Goal: Navigation & Orientation: Find specific page/section

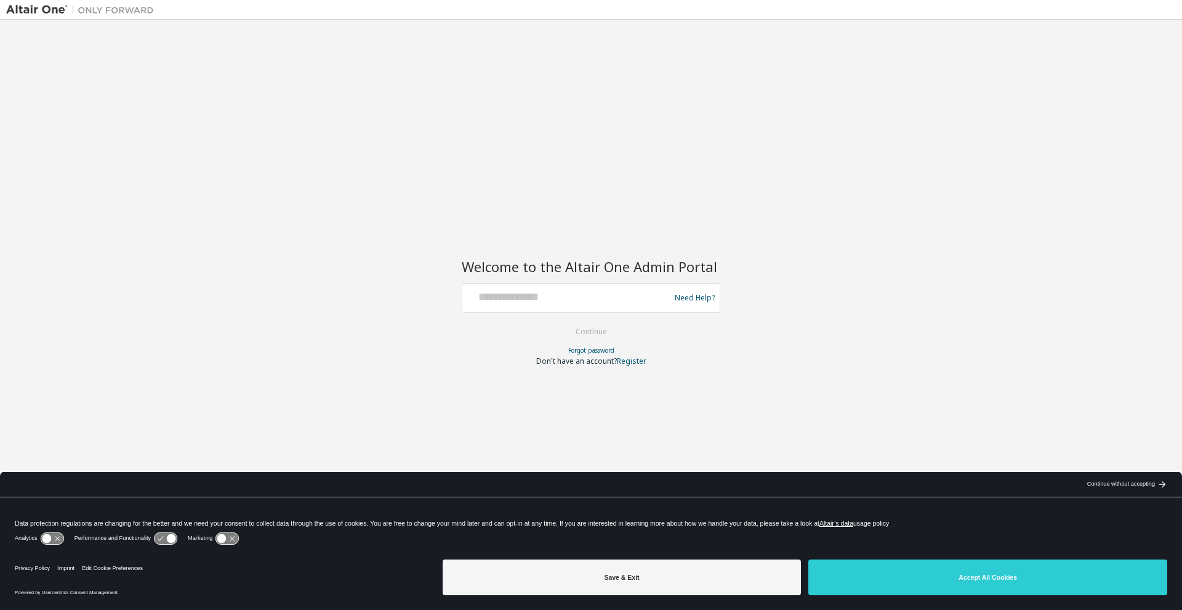
click at [1151, 481] on div "Continue without accepting" at bounding box center [1121, 484] width 68 height 10
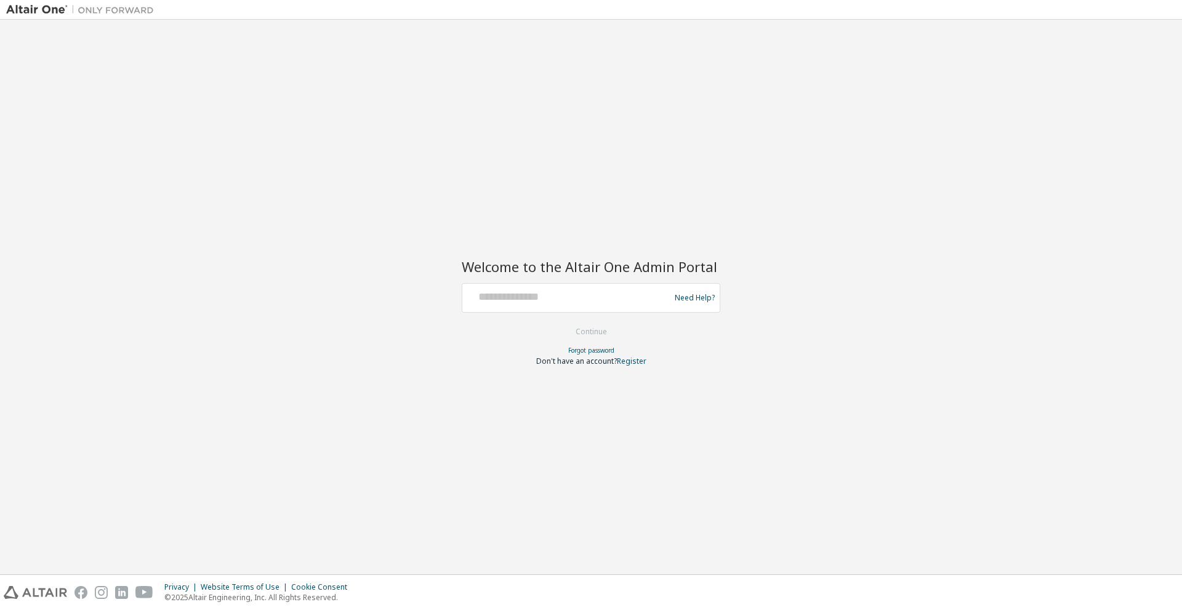
click at [559, 306] on div at bounding box center [567, 297] width 201 height 23
click at [561, 300] on input "text" at bounding box center [567, 295] width 201 height 18
type input "**********"
click at [608, 332] on button "Continue" at bounding box center [590, 331] width 57 height 18
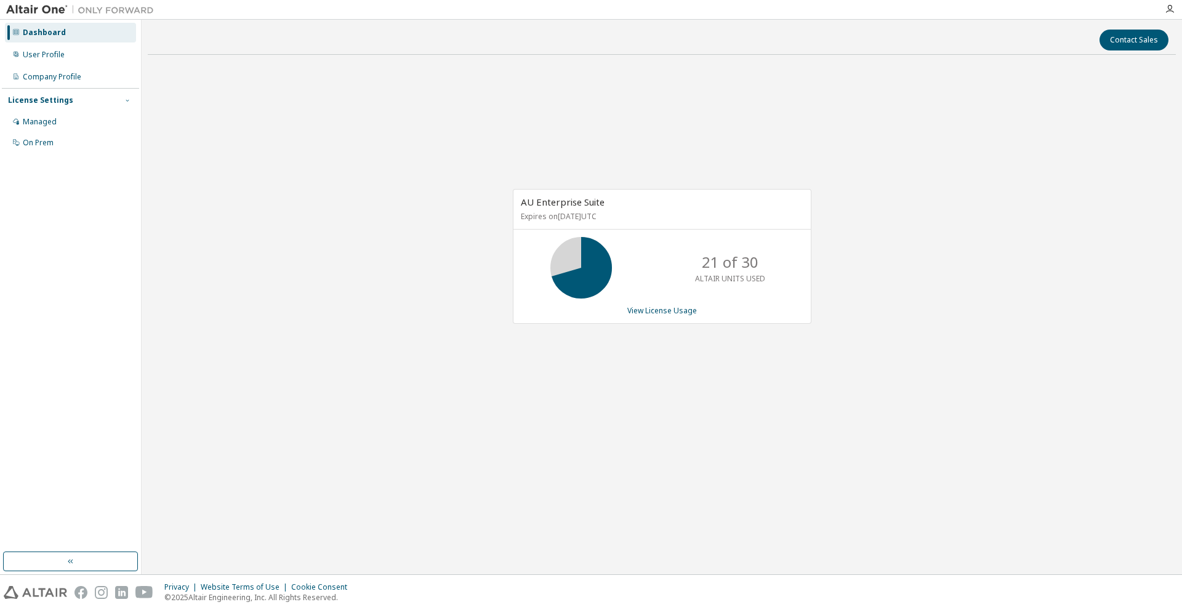
click at [131, 99] on span "button" at bounding box center [127, 100] width 10 height 10
click at [48, 61] on div "User Profile" at bounding box center [70, 55] width 131 height 20
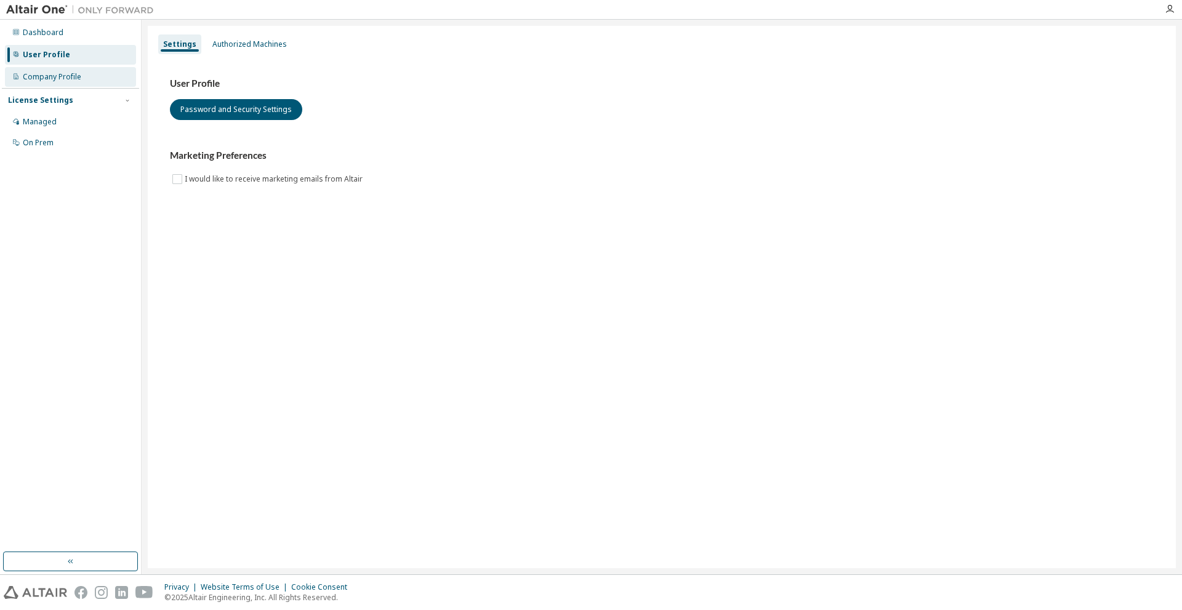
click at [61, 79] on div "Company Profile" at bounding box center [52, 77] width 58 height 10
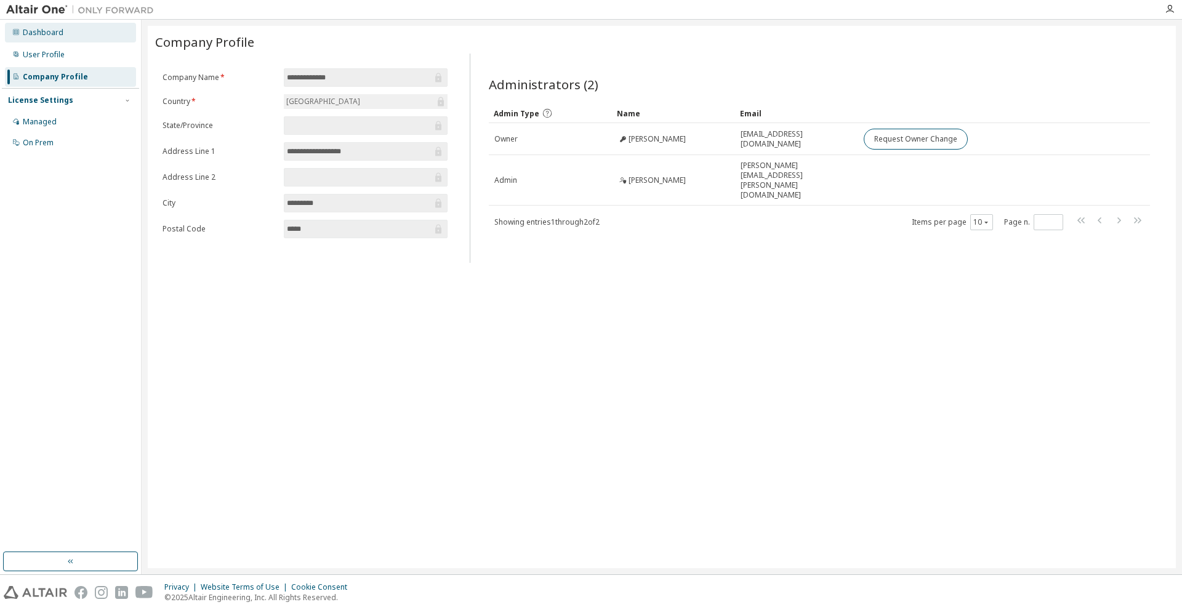
click at [55, 36] on div "Dashboard" at bounding box center [43, 33] width 41 height 10
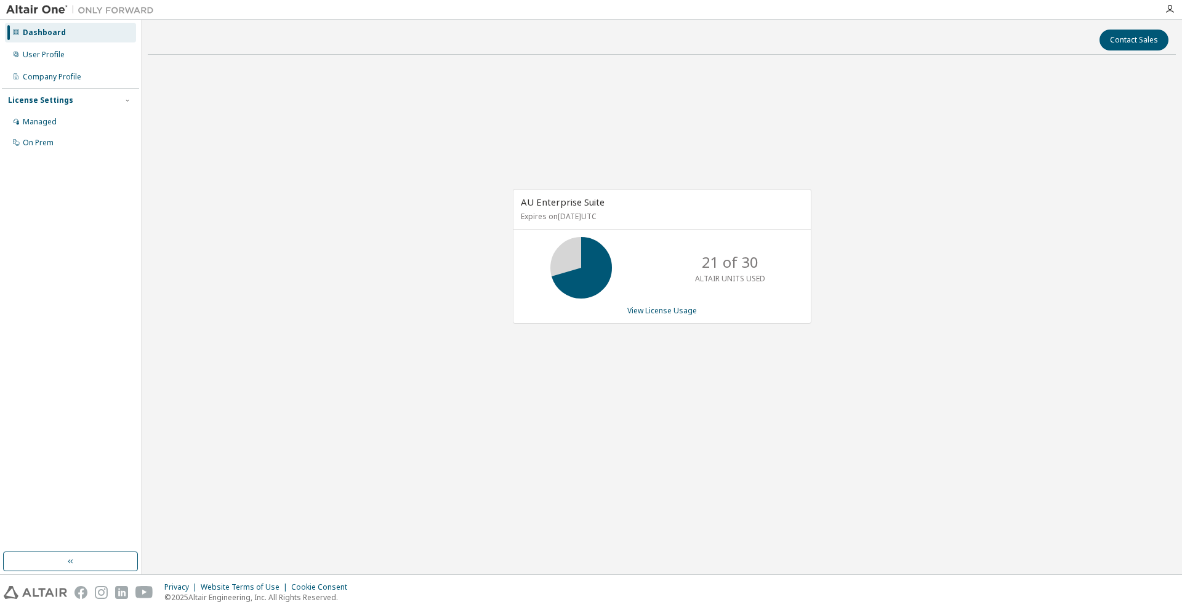
click at [1167, 44] on div "Contact Sales" at bounding box center [661, 40] width 1013 height 21
click at [1155, 44] on button "Contact Sales" at bounding box center [1133, 40] width 69 height 21
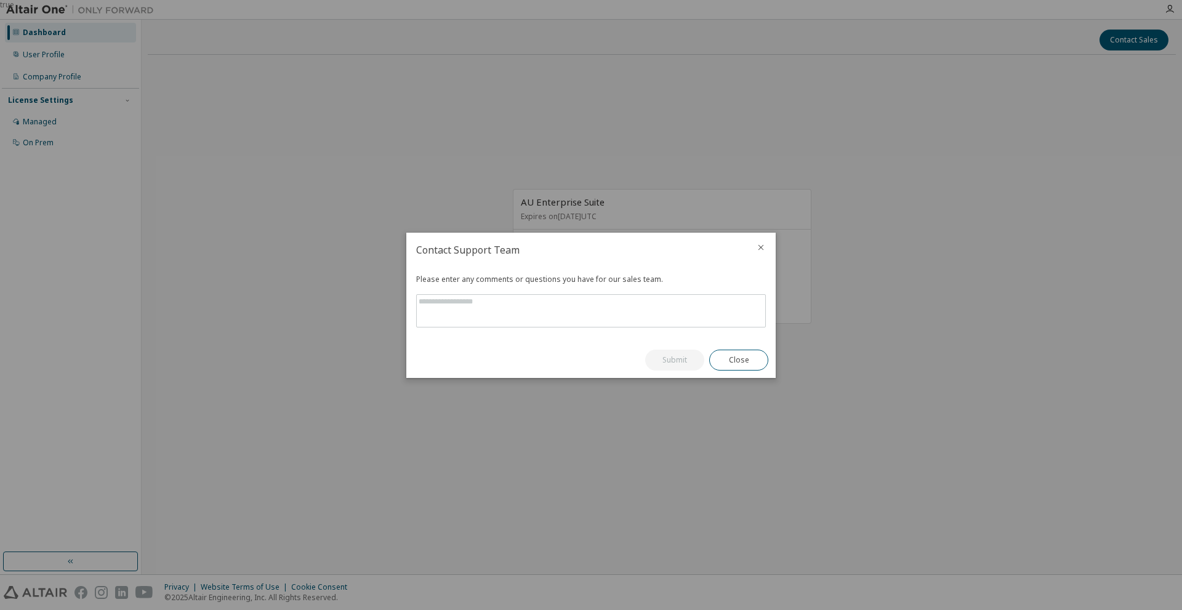
click at [763, 250] on icon "close" at bounding box center [761, 247] width 10 height 10
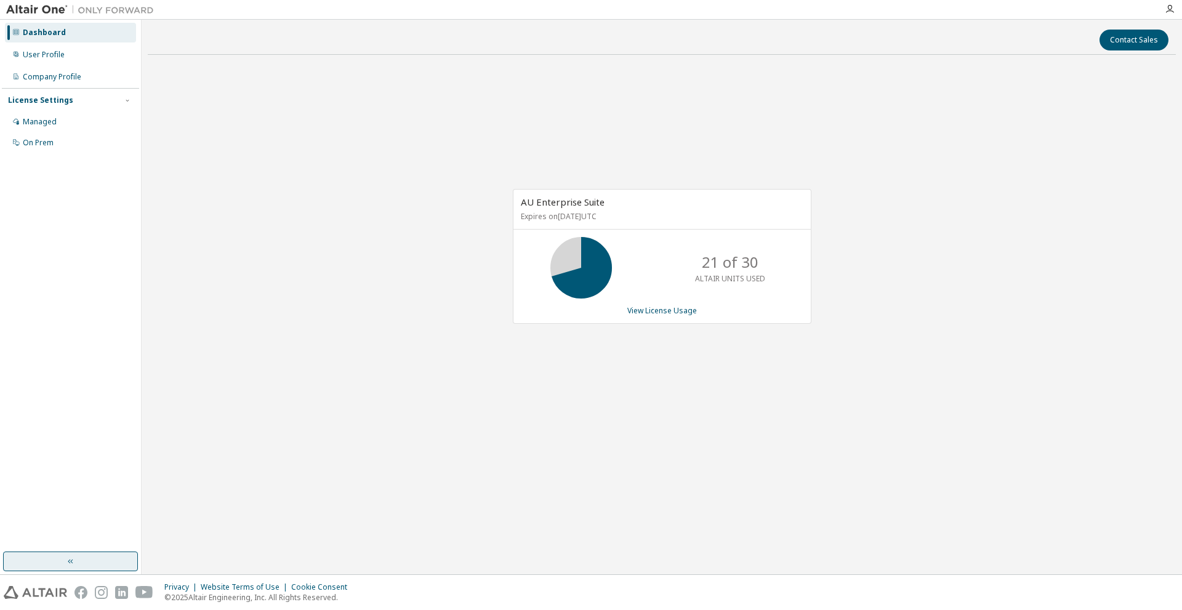
click at [66, 559] on icon "button" at bounding box center [71, 561] width 10 height 10
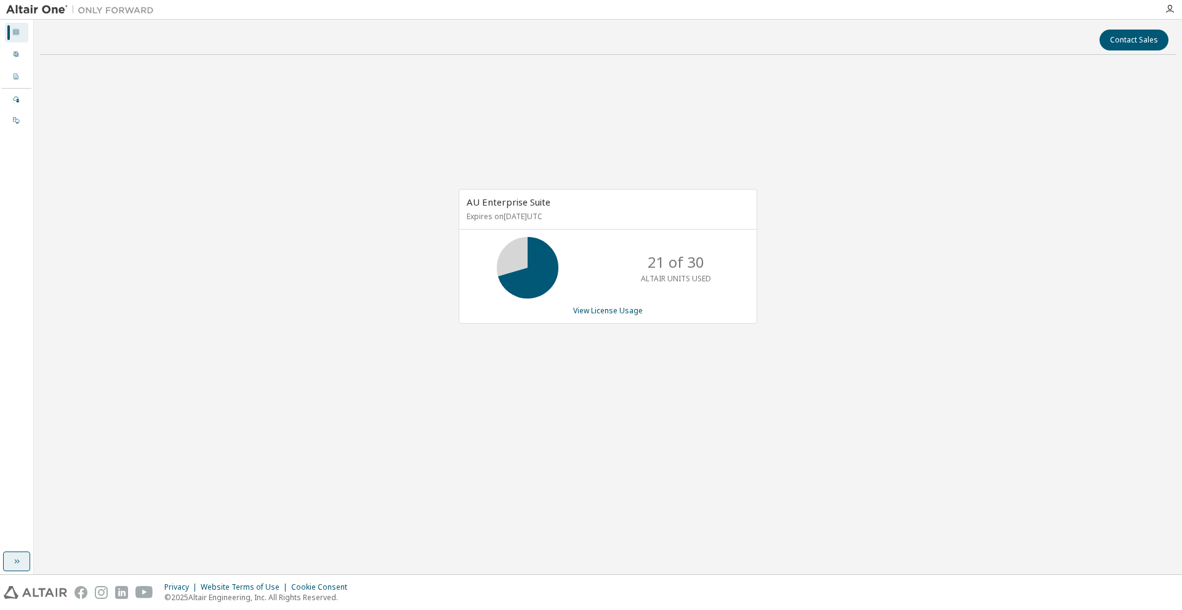
click at [28, 564] on button "button" at bounding box center [16, 561] width 27 height 20
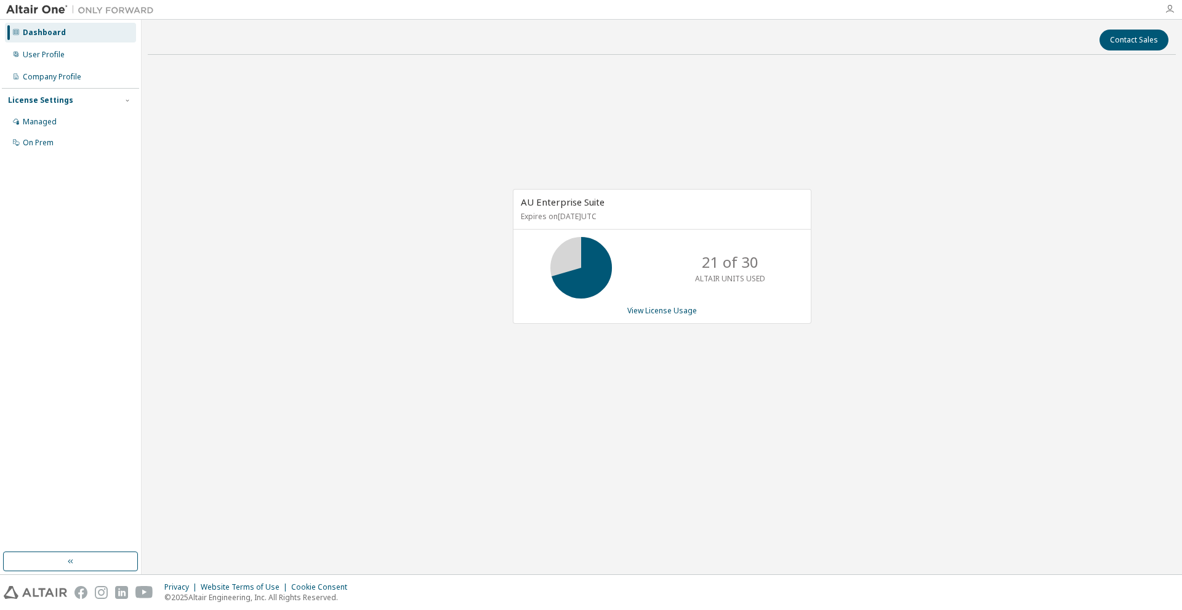
click at [1168, 10] on icon "button" at bounding box center [1169, 9] width 10 height 10
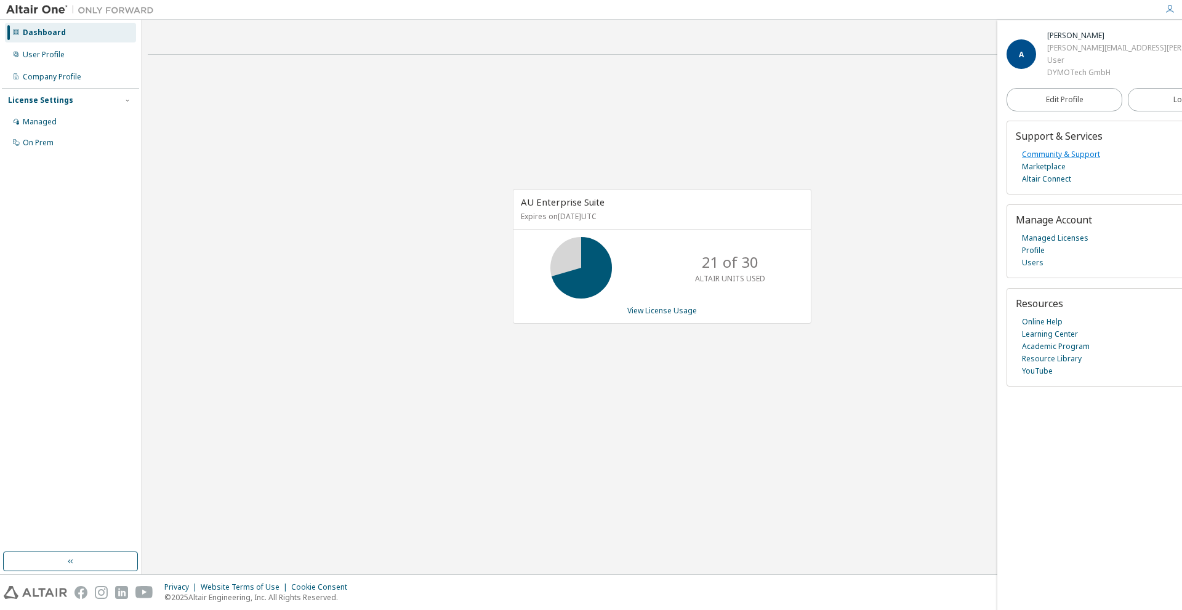
click at [1060, 156] on link "Community & Support" at bounding box center [1061, 154] width 78 height 12
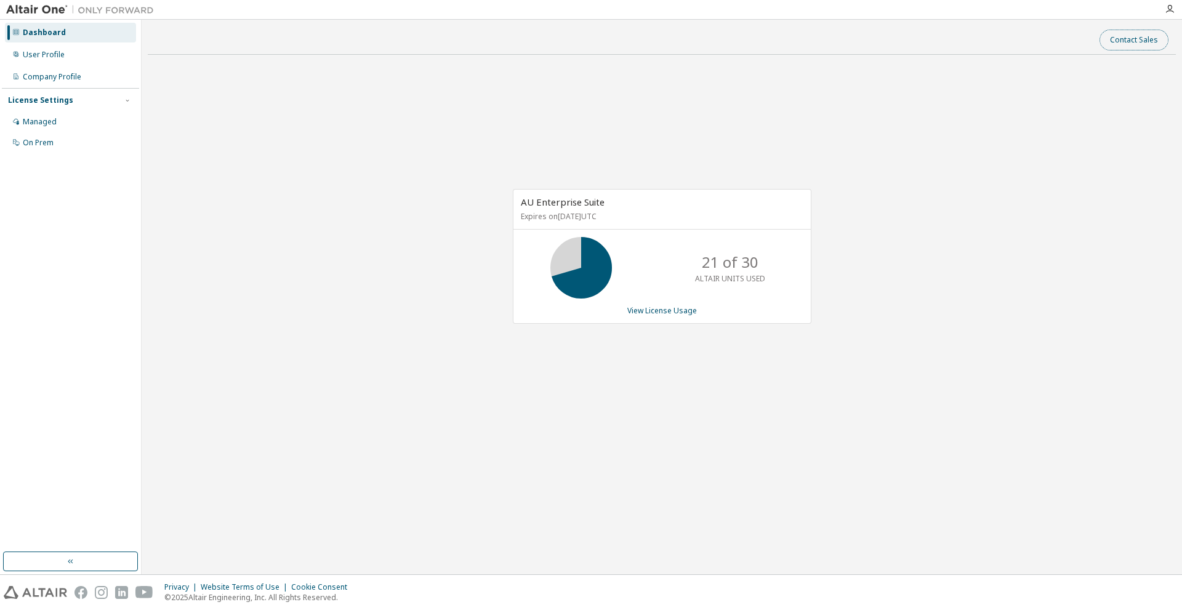
click at [1126, 46] on button "Contact Sales" at bounding box center [1133, 40] width 69 height 21
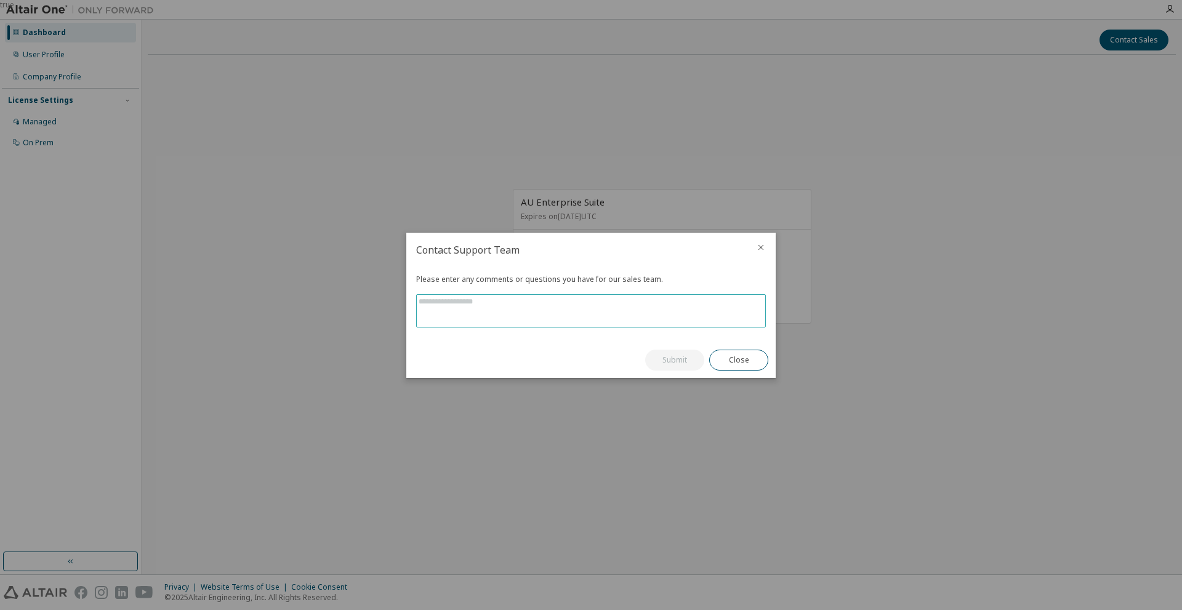
click at [598, 306] on textarea at bounding box center [591, 311] width 348 height 32
click at [759, 247] on icon "close" at bounding box center [761, 247] width 10 height 10
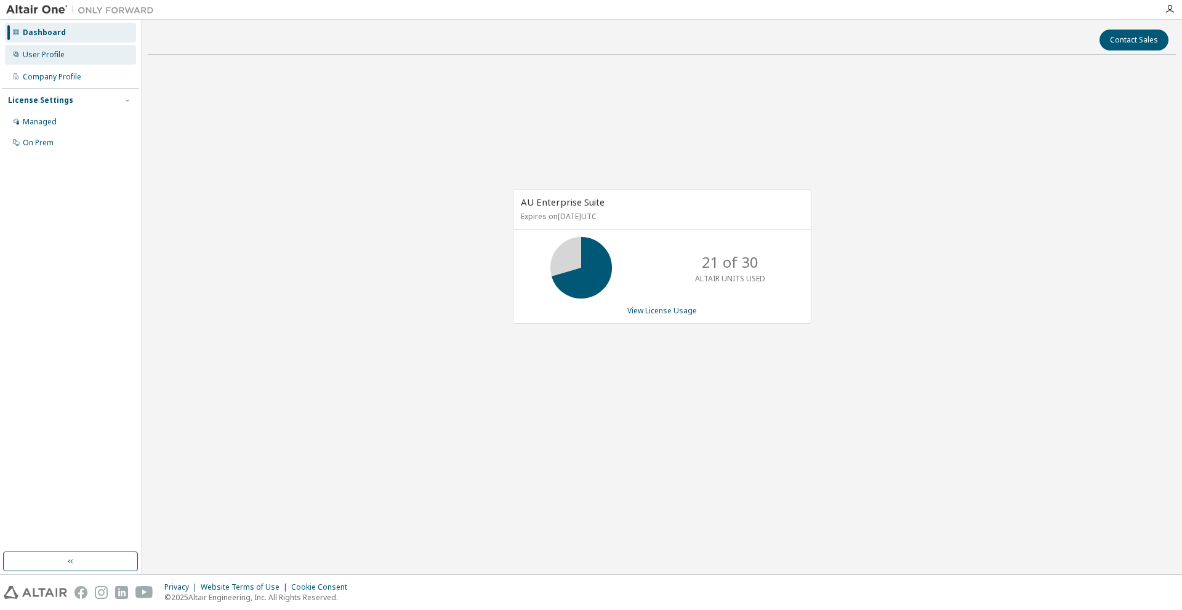
click at [80, 63] on div "User Profile" at bounding box center [70, 55] width 131 height 20
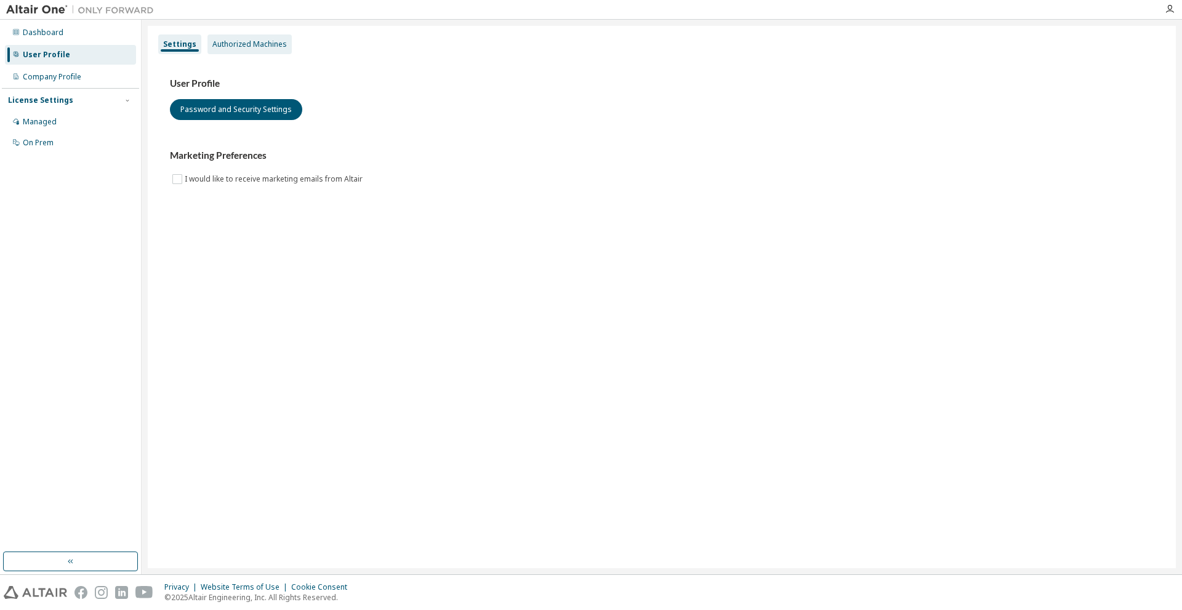
click at [220, 44] on div "Authorized Machines" at bounding box center [249, 44] width 74 height 10
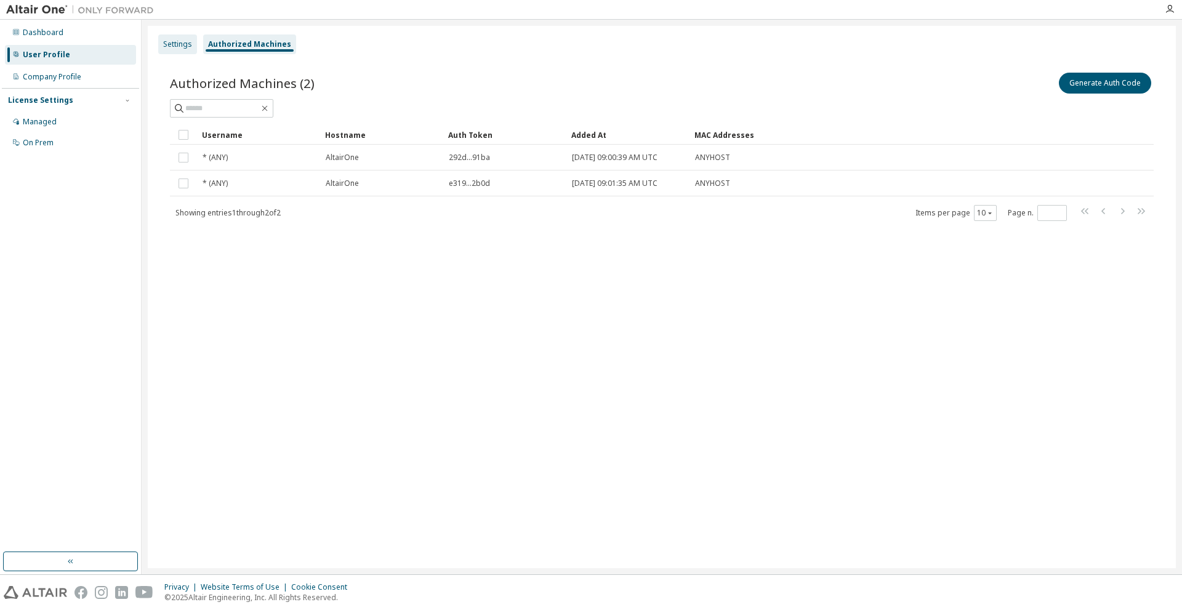
click at [180, 46] on div "Settings" at bounding box center [177, 44] width 29 height 10
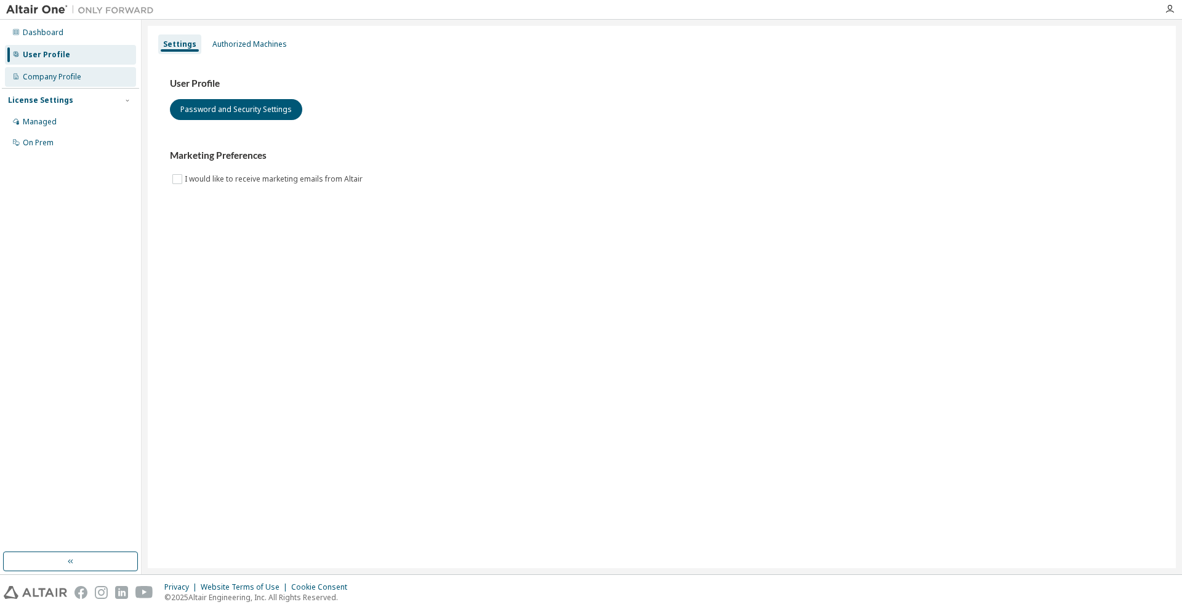
click at [45, 68] on div "Company Profile" at bounding box center [70, 77] width 131 height 20
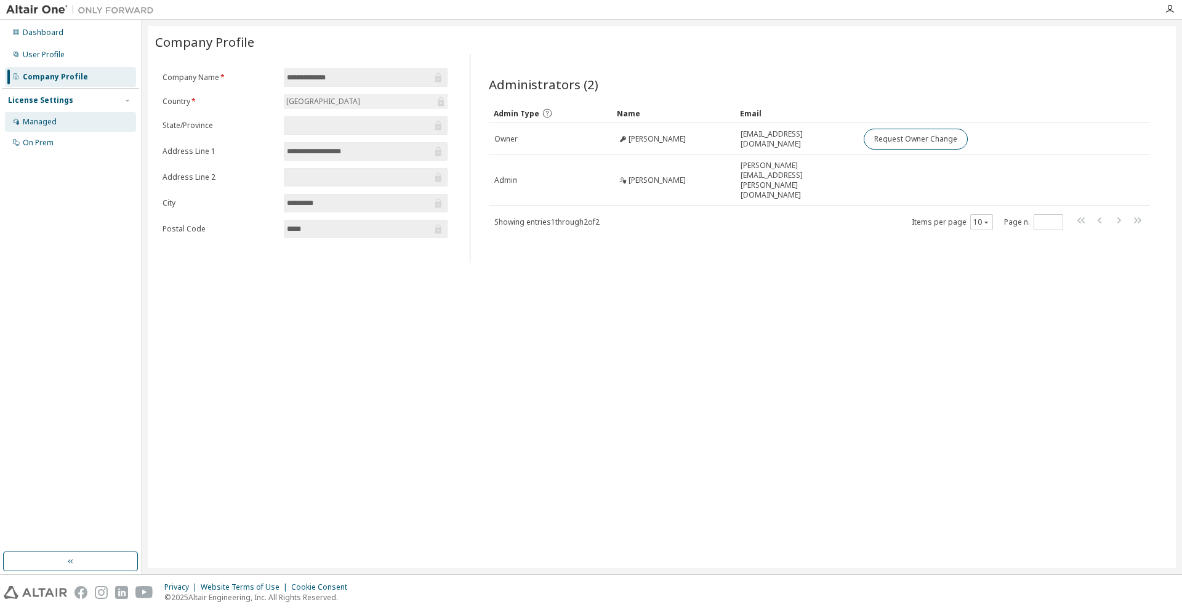
click at [51, 122] on div "Managed" at bounding box center [40, 122] width 34 height 10
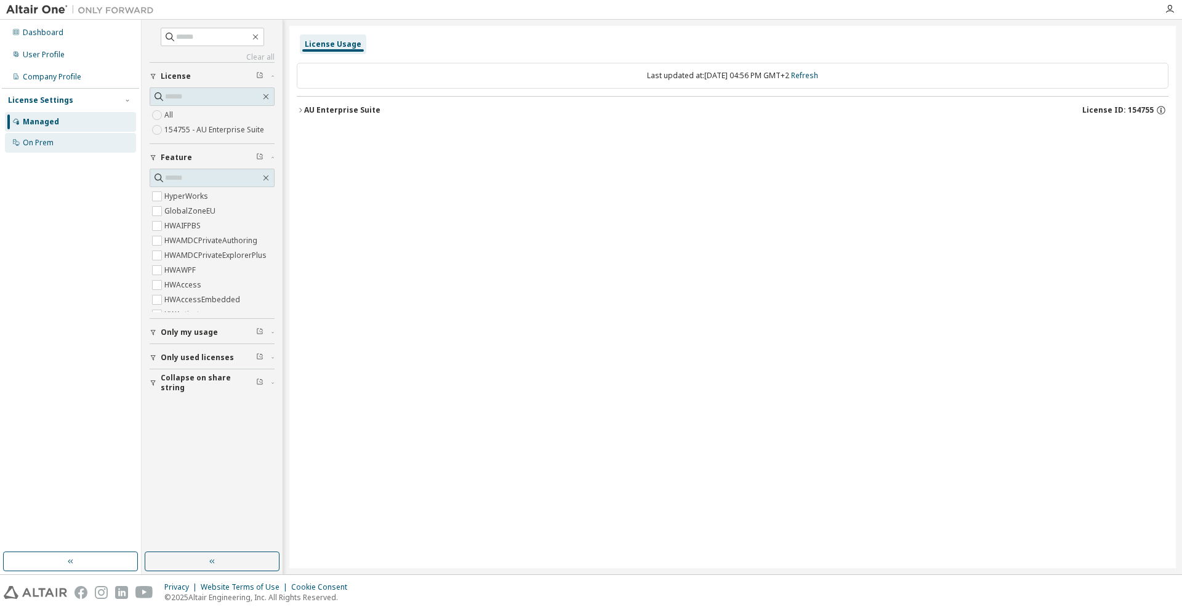
click at [55, 140] on div "On Prem" at bounding box center [70, 143] width 131 height 20
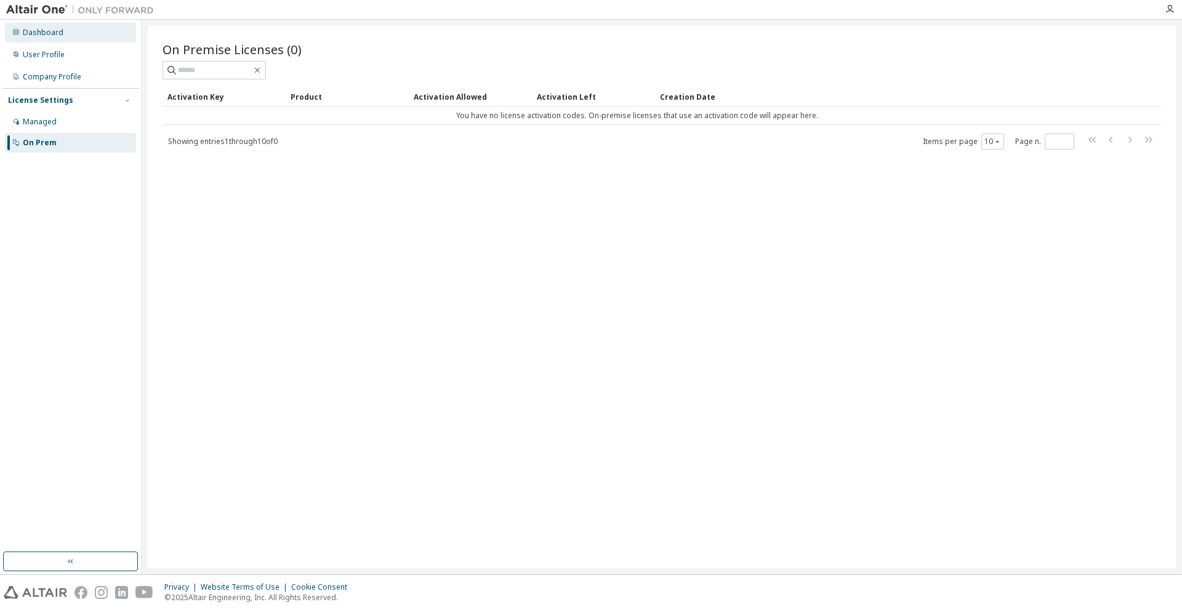
click at [56, 37] on div "Dashboard" at bounding box center [43, 33] width 41 height 10
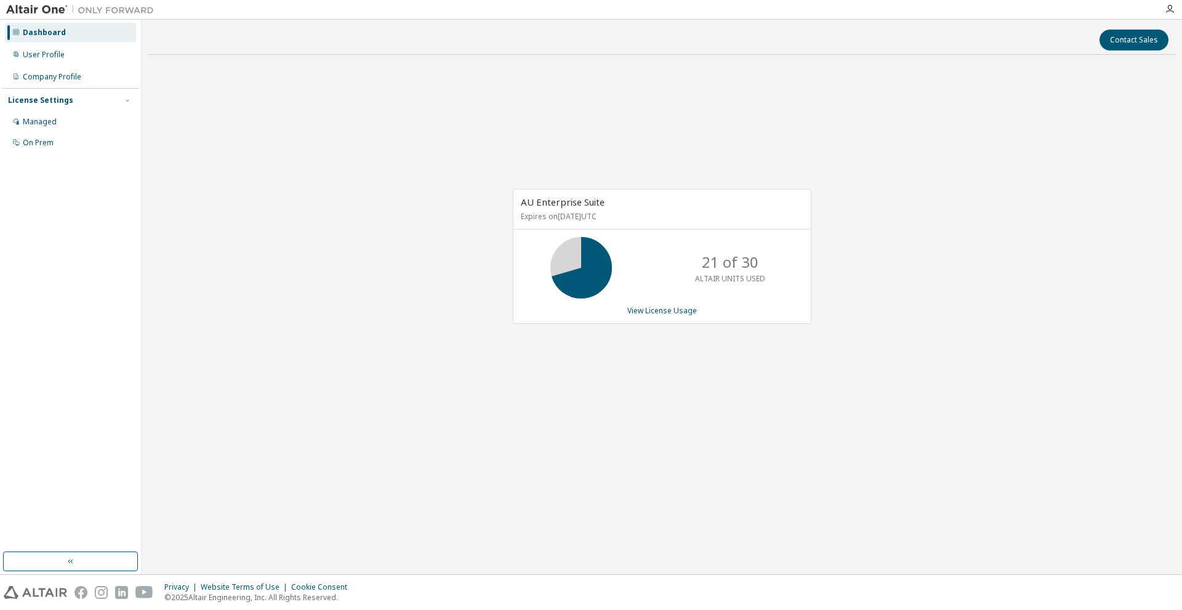
click at [38, 32] on div "Dashboard" at bounding box center [44, 33] width 43 height 10
